Goal: Check status: Check status

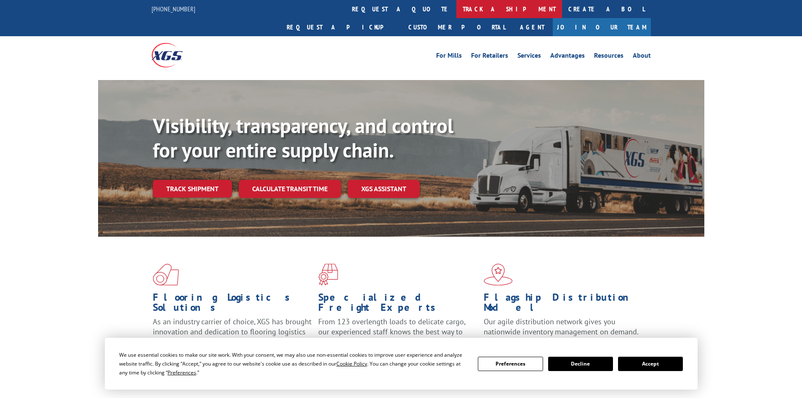
click at [456, 8] on link "track a shipment" at bounding box center [509, 9] width 106 height 18
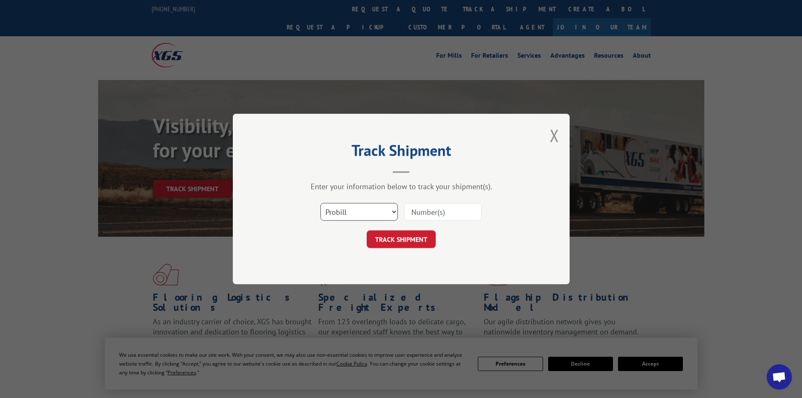
drag, startPoint x: 382, startPoint y: 218, endPoint x: 371, endPoint y: 220, distance: 11.6
click at [382, 218] on select "Select category... Probill BOL PO" at bounding box center [358, 212] width 77 height 18
select select "bol"
click at [320, 203] on select "Select category... Probill BOL PO" at bounding box center [358, 212] width 77 height 18
click at [453, 212] on input at bounding box center [442, 212] width 77 height 18
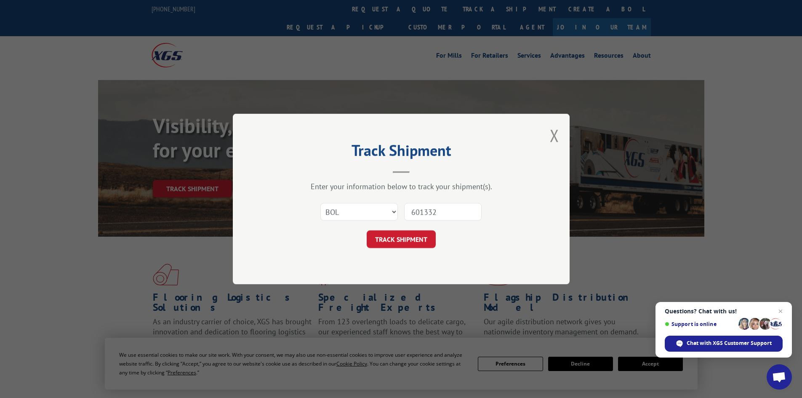
type input "6013324"
click button "TRACK SHIPMENT" at bounding box center [401, 239] width 69 height 18
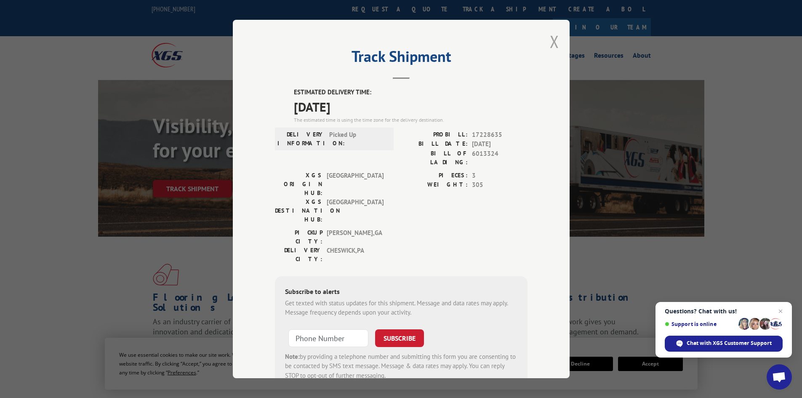
click at [550, 40] on button "Close modal" at bounding box center [554, 41] width 9 height 22
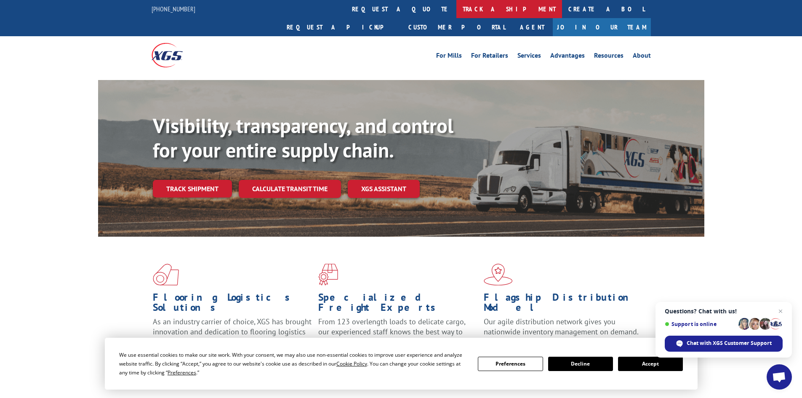
click at [456, 6] on link "track a shipment" at bounding box center [509, 9] width 106 height 18
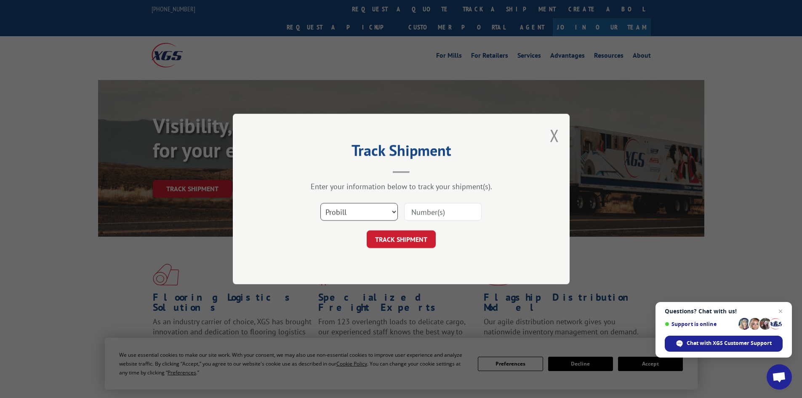
click at [333, 209] on select "Select category... Probill BOL PO" at bounding box center [358, 212] width 77 height 18
select select "bol"
click at [320, 203] on select "Select category... Probill BOL PO" at bounding box center [358, 212] width 77 height 18
click at [437, 213] on input at bounding box center [442, 212] width 77 height 18
type input "6006913"
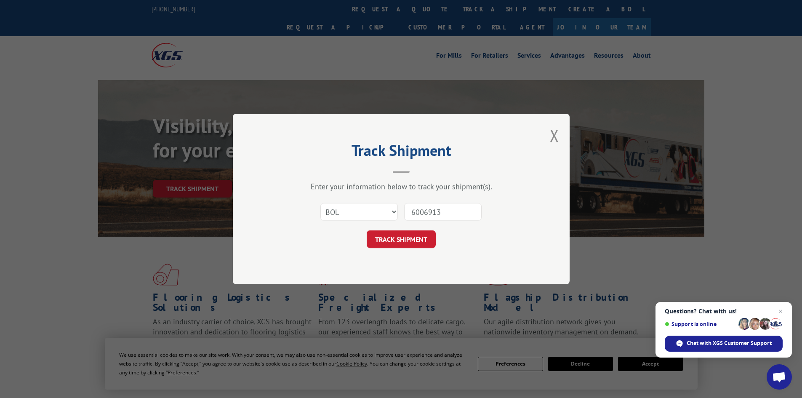
click button "TRACK SHIPMENT" at bounding box center [401, 239] width 69 height 18
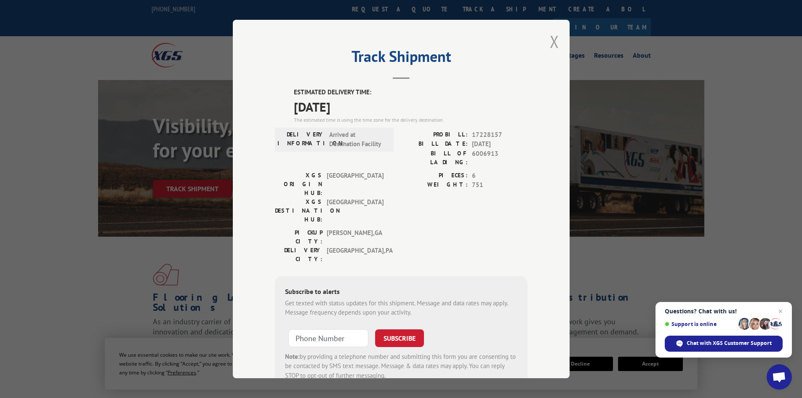
click at [555, 42] on button "Close modal" at bounding box center [554, 41] width 9 height 22
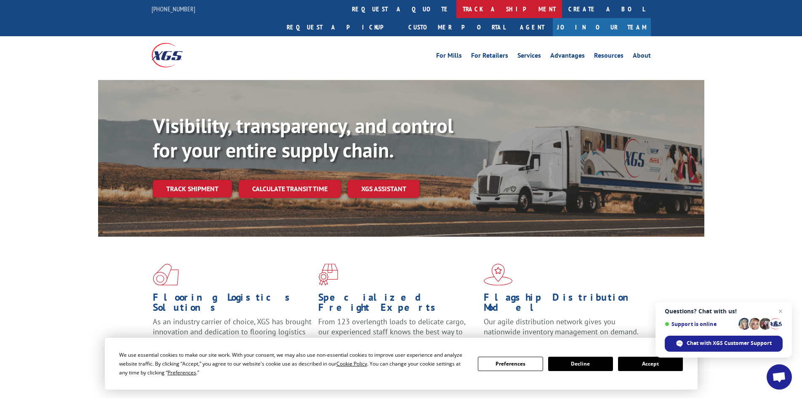
click at [456, 1] on link "track a shipment" at bounding box center [509, 9] width 106 height 18
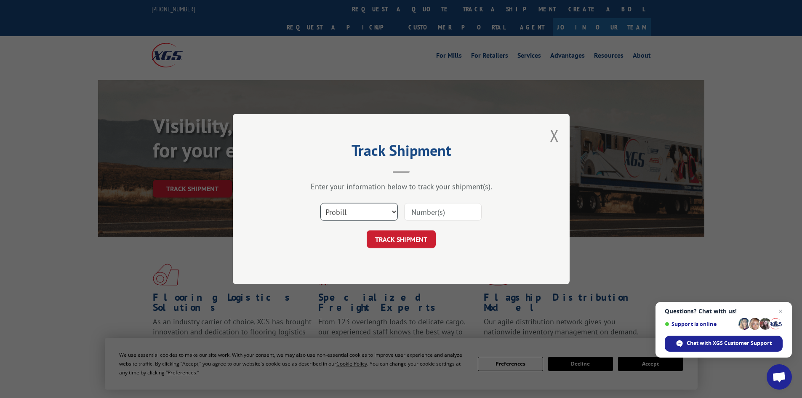
click at [343, 208] on select "Select category... Probill BOL PO" at bounding box center [358, 212] width 77 height 18
select select "bol"
click at [320, 203] on select "Select category... Probill BOL PO" at bounding box center [358, 212] width 77 height 18
click at [427, 209] on input at bounding box center [442, 212] width 77 height 18
click at [557, 136] on button "Close modal" at bounding box center [554, 135] width 9 height 22
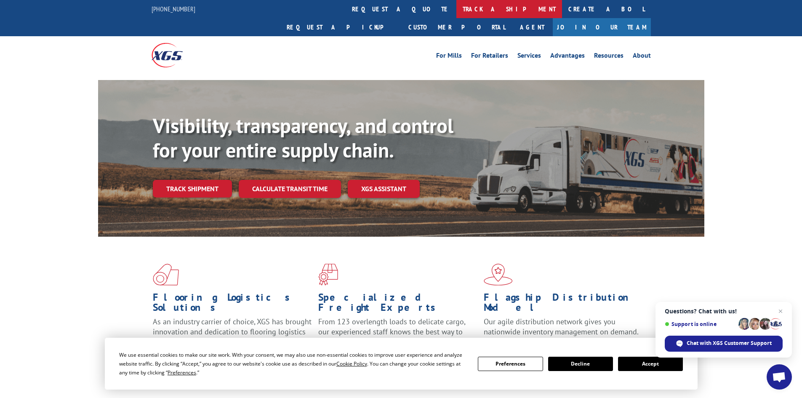
click at [456, 12] on link "track a shipment" at bounding box center [509, 9] width 106 height 18
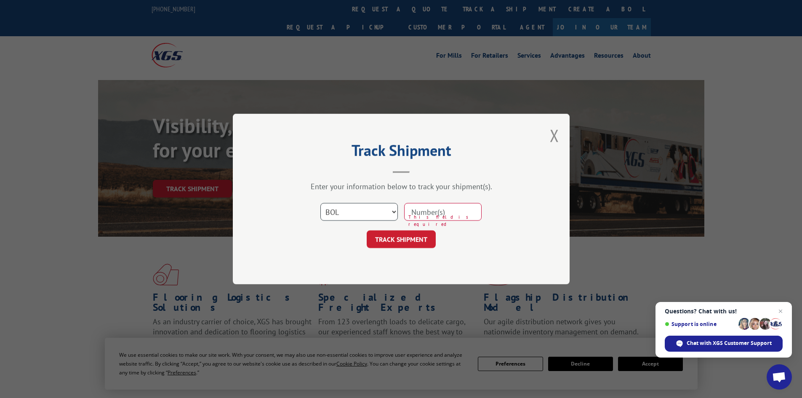
click at [358, 205] on select "Select category... Probill BOL PO" at bounding box center [358, 212] width 77 height 18
click at [444, 211] on input at bounding box center [442, 212] width 77 height 18
type input "6100045249"
click button "TRACK SHIPMENT" at bounding box center [401, 239] width 69 height 18
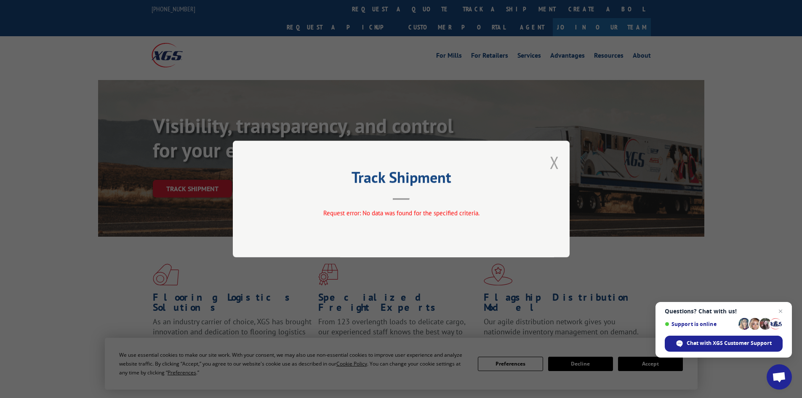
click at [557, 163] on button "Close modal" at bounding box center [554, 162] width 9 height 22
